Goal: Task Accomplishment & Management: Manage account settings

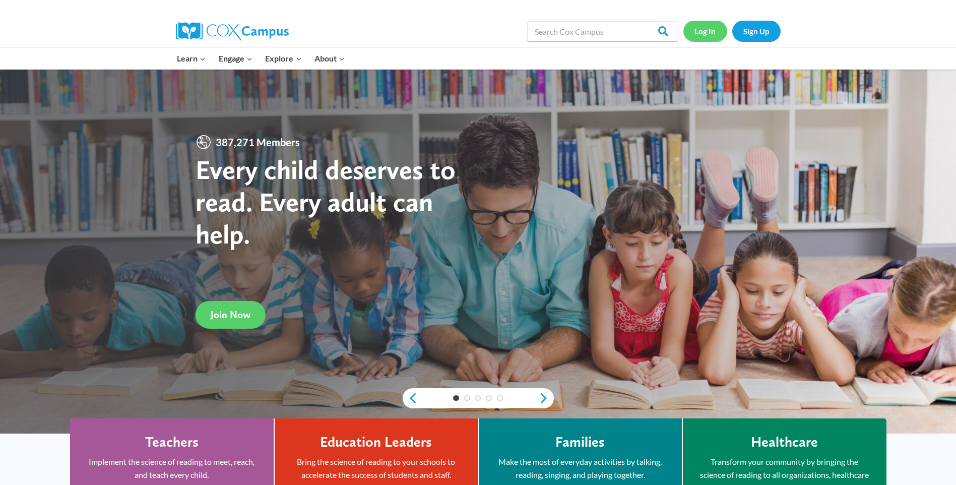
click at [699, 37] on link "Log In" at bounding box center [705, 31] width 44 height 21
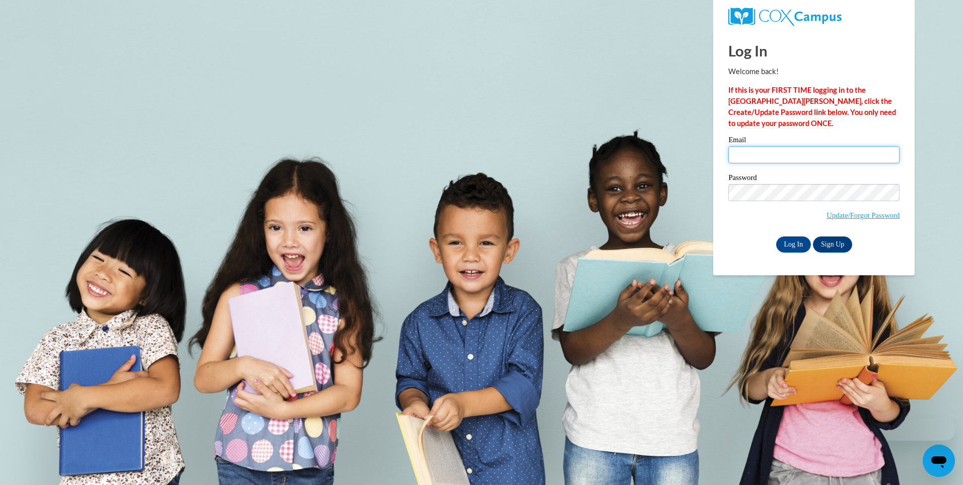
click at [777, 157] on input "Email" at bounding box center [813, 154] width 171 height 17
type input "tmccleon@hotmail.com"
click at [797, 241] on input "Log In" at bounding box center [793, 244] width 35 height 16
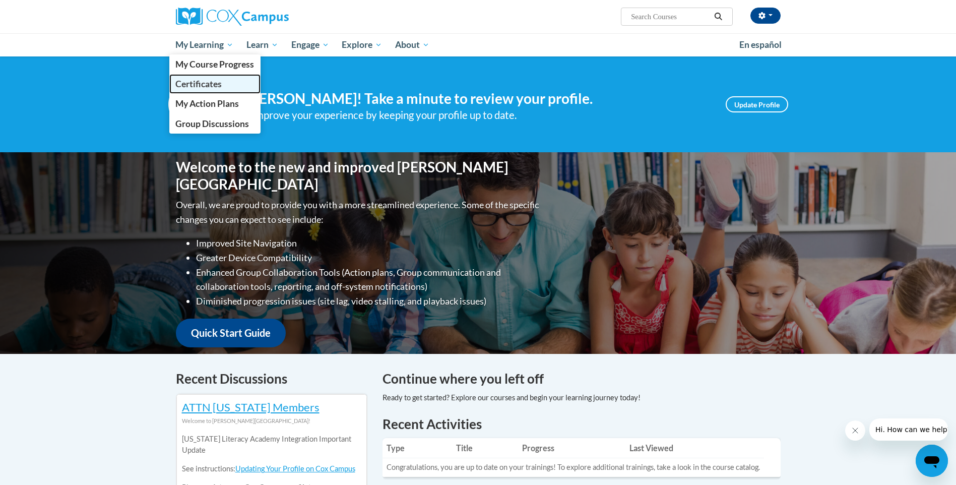
click at [192, 85] on span "Certificates" at bounding box center [198, 84] width 46 height 11
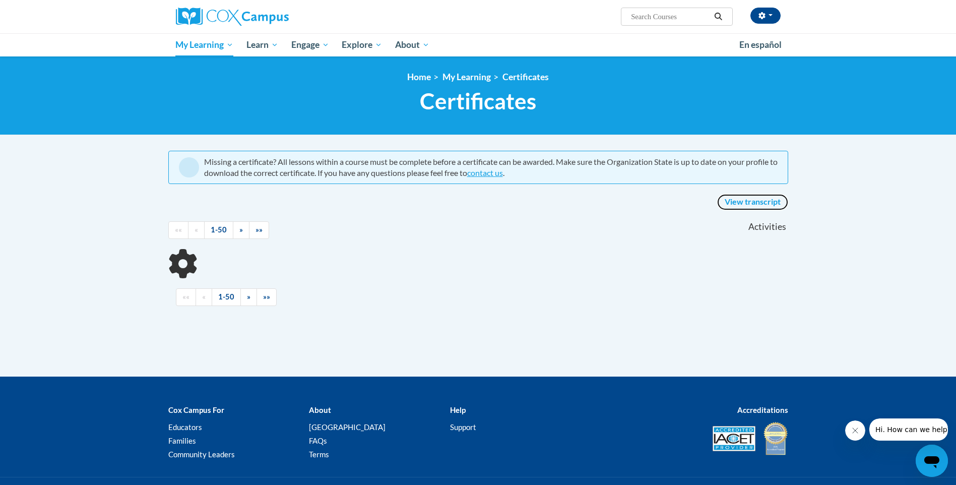
click at [754, 201] on link "View transcript" at bounding box center [752, 202] width 71 height 16
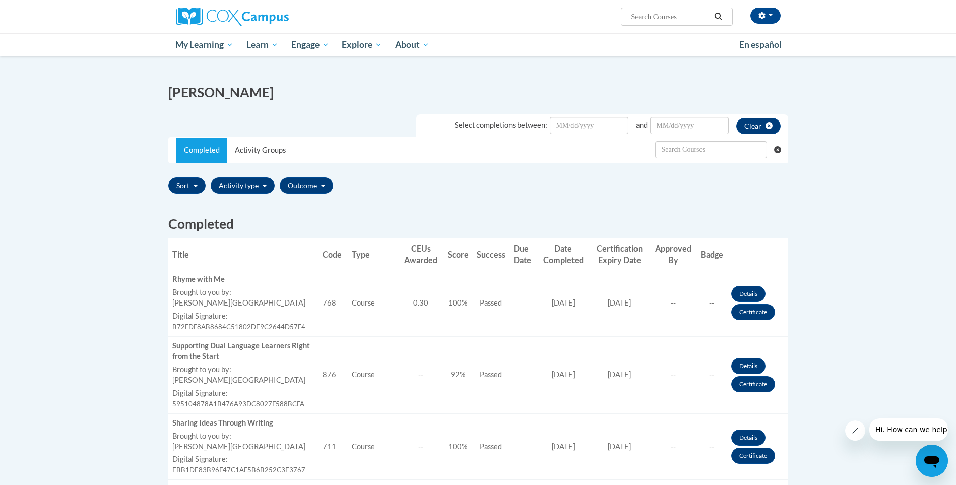
scroll to position [151, 0]
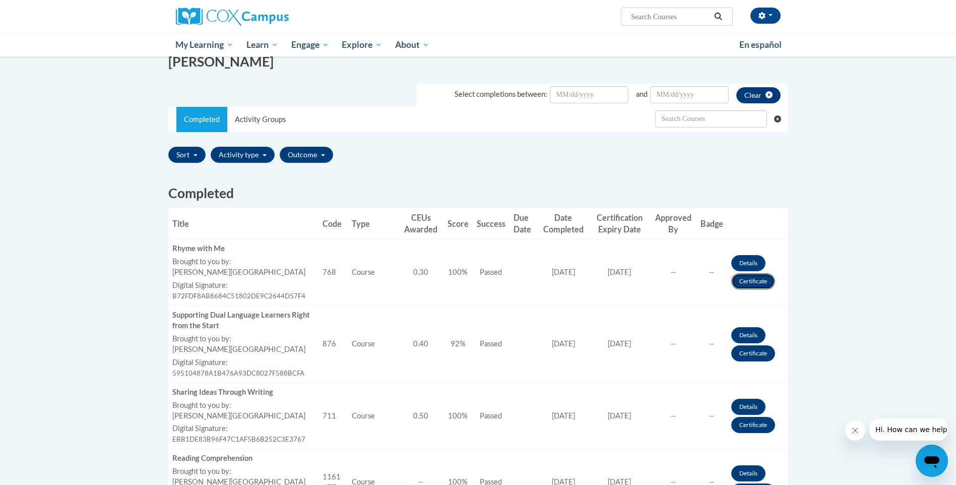
click at [755, 281] on link "Certificate" at bounding box center [753, 281] width 44 height 16
click at [739, 280] on link "Certificate" at bounding box center [753, 281] width 44 height 16
drag, startPoint x: 751, startPoint y: 282, endPoint x: 815, endPoint y: 260, distance: 67.9
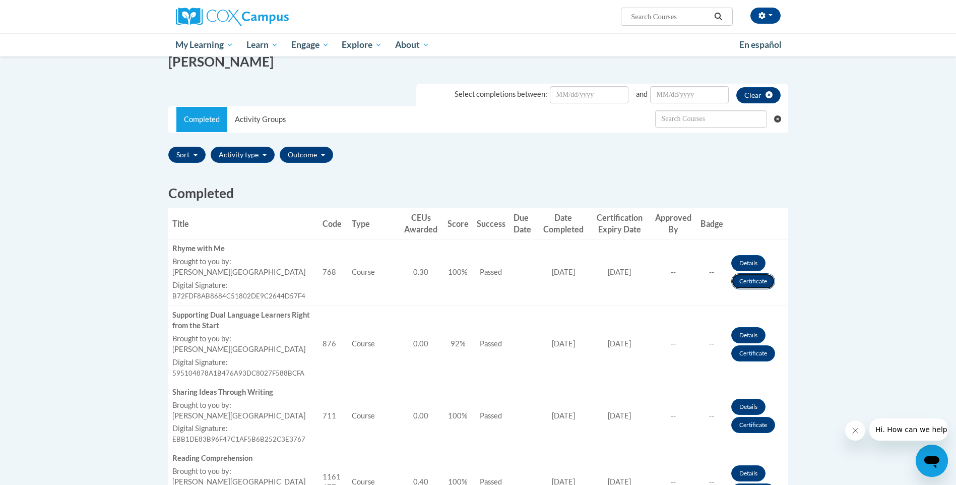
click at [760, 283] on link "Certificate" at bounding box center [753, 281] width 44 height 16
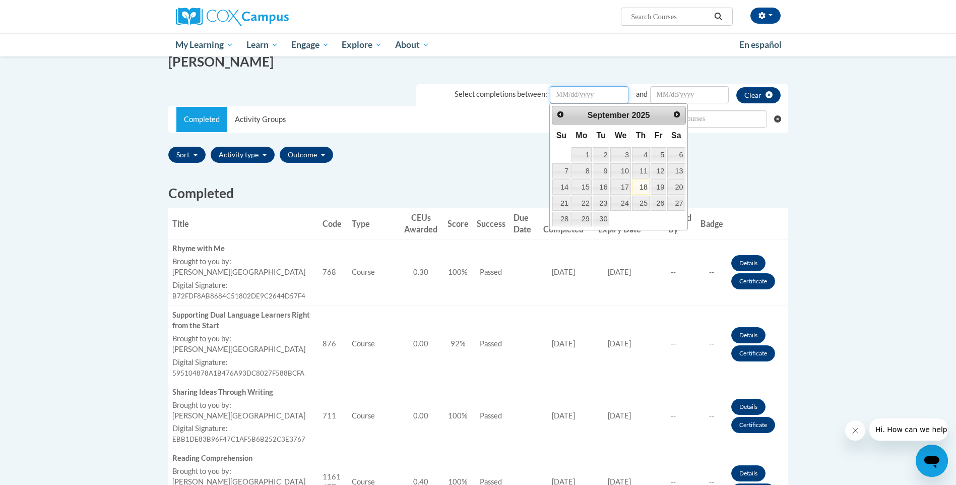
click at [612, 98] on input "Date Input" at bounding box center [589, 94] width 79 height 17
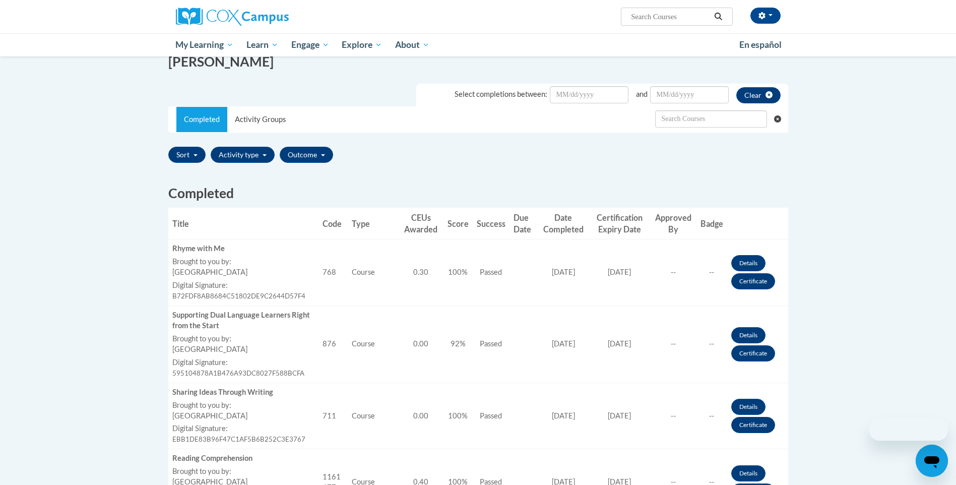
scroll to position [151, 0]
click at [751, 353] on link "Certificate" at bounding box center [753, 353] width 44 height 16
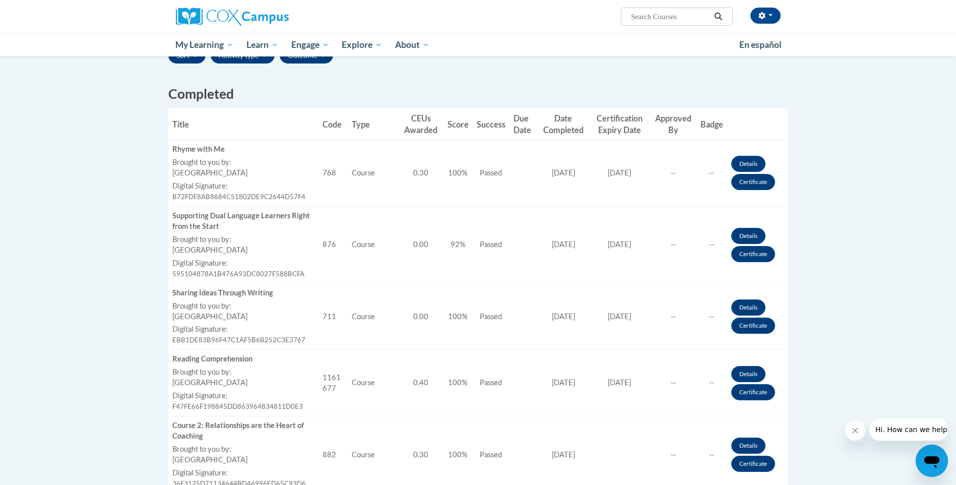
scroll to position [252, 0]
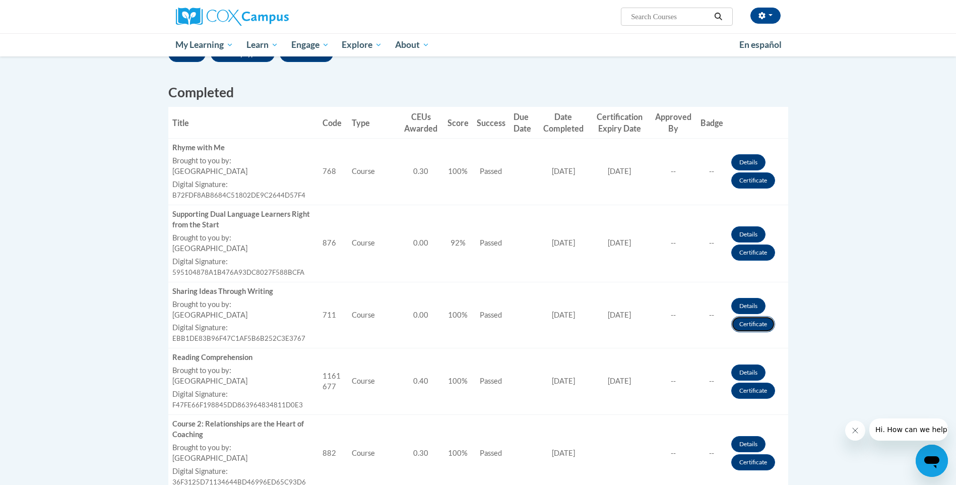
click at [755, 321] on link "Certificate" at bounding box center [753, 324] width 44 height 16
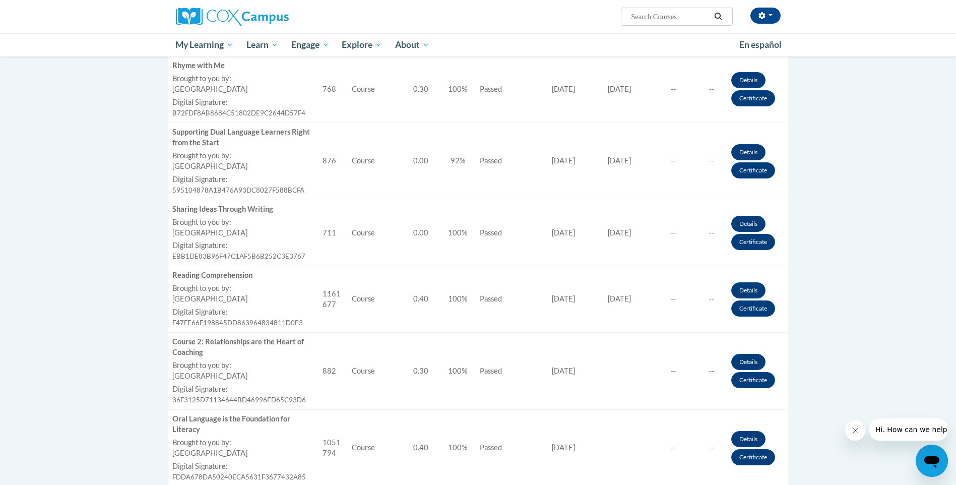
scroll to position [353, 0]
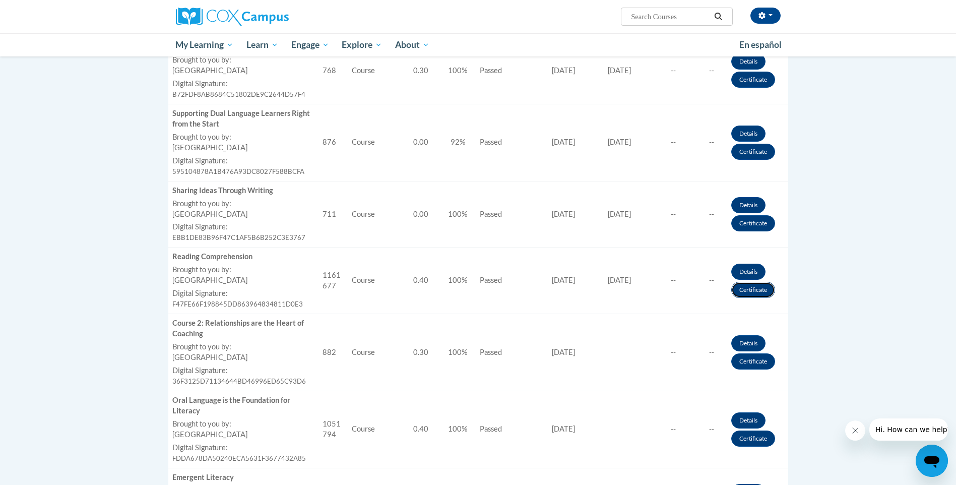
click at [757, 286] on link "Certificate" at bounding box center [753, 290] width 44 height 16
